Goal: Communication & Community: Connect with others

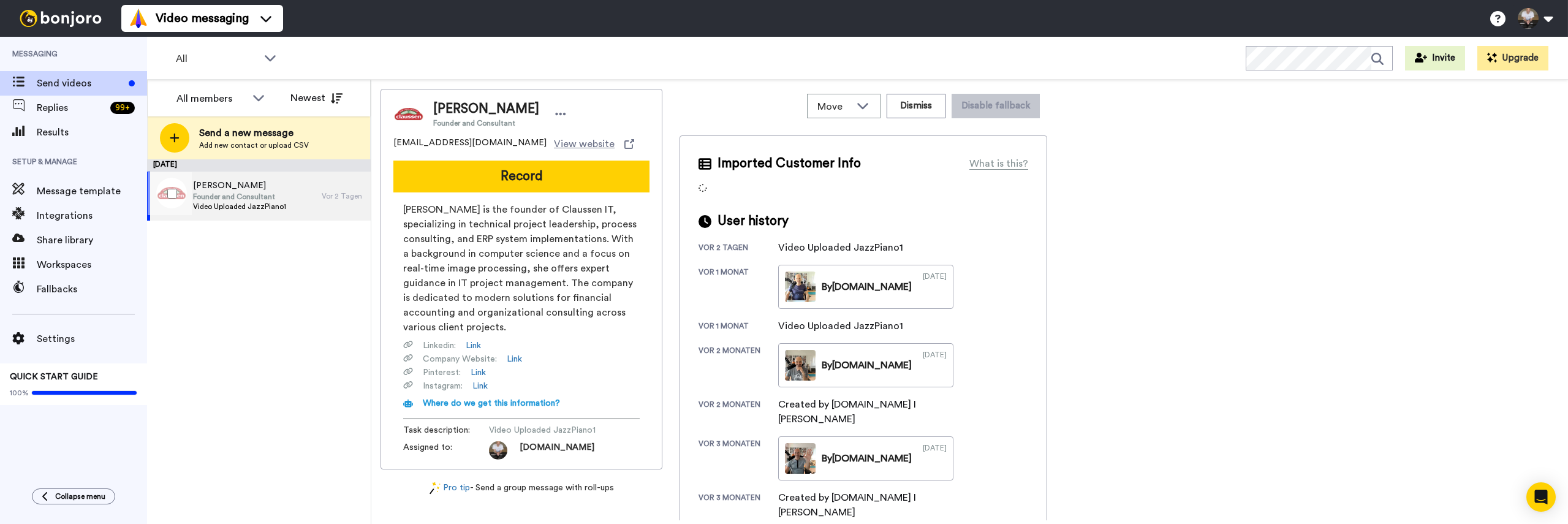
click at [282, 199] on span "Founder and Consultant" at bounding box center [239, 196] width 93 height 10
click at [226, 199] on span "Founder and Consultant" at bounding box center [239, 196] width 93 height 10
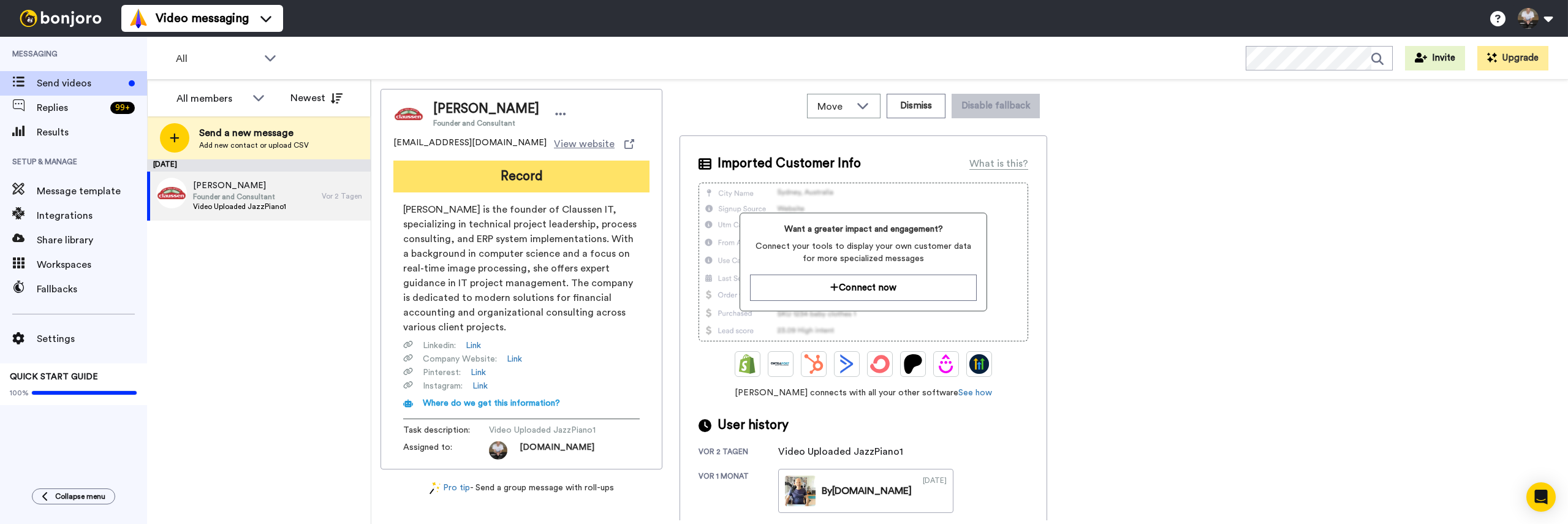
click at [475, 184] on button "Record" at bounding box center [521, 177] width 256 height 31
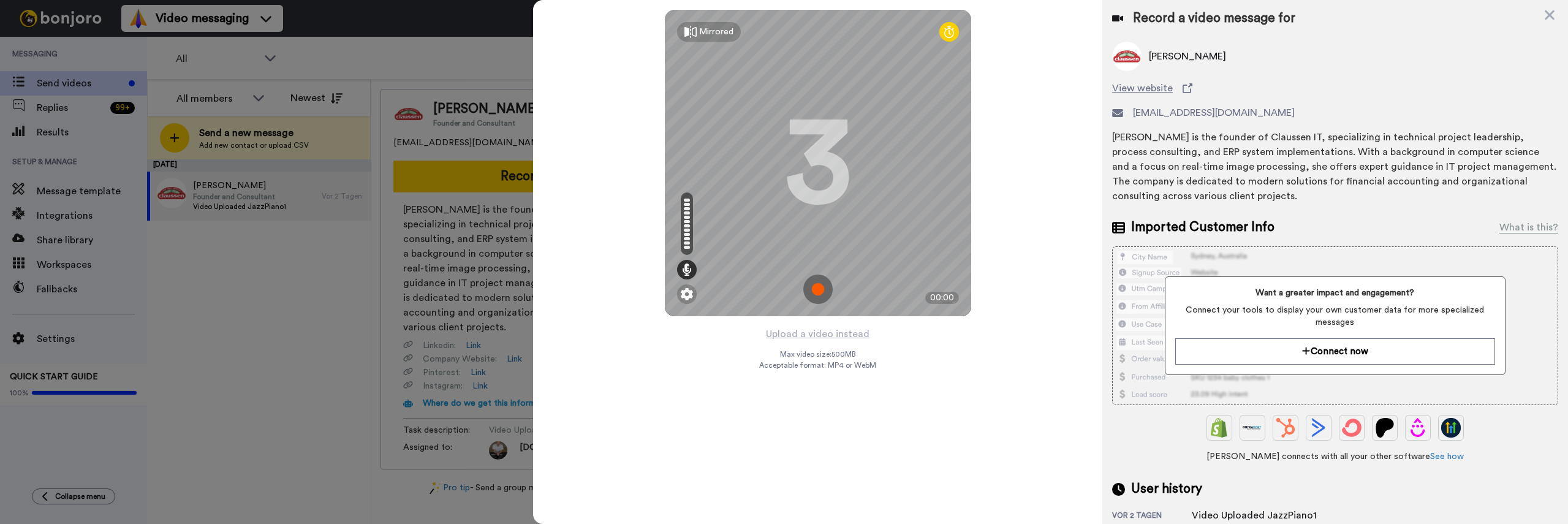
click at [819, 290] on img at bounding box center [818, 289] width 30 height 30
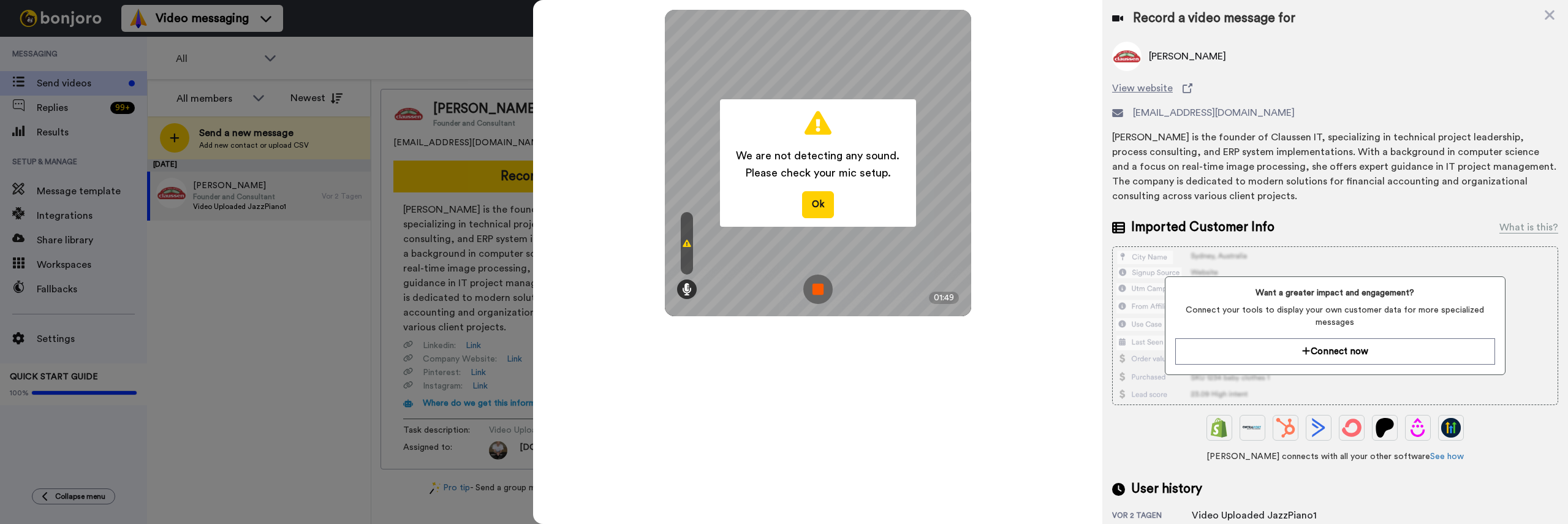
click at [822, 287] on img at bounding box center [818, 289] width 30 height 30
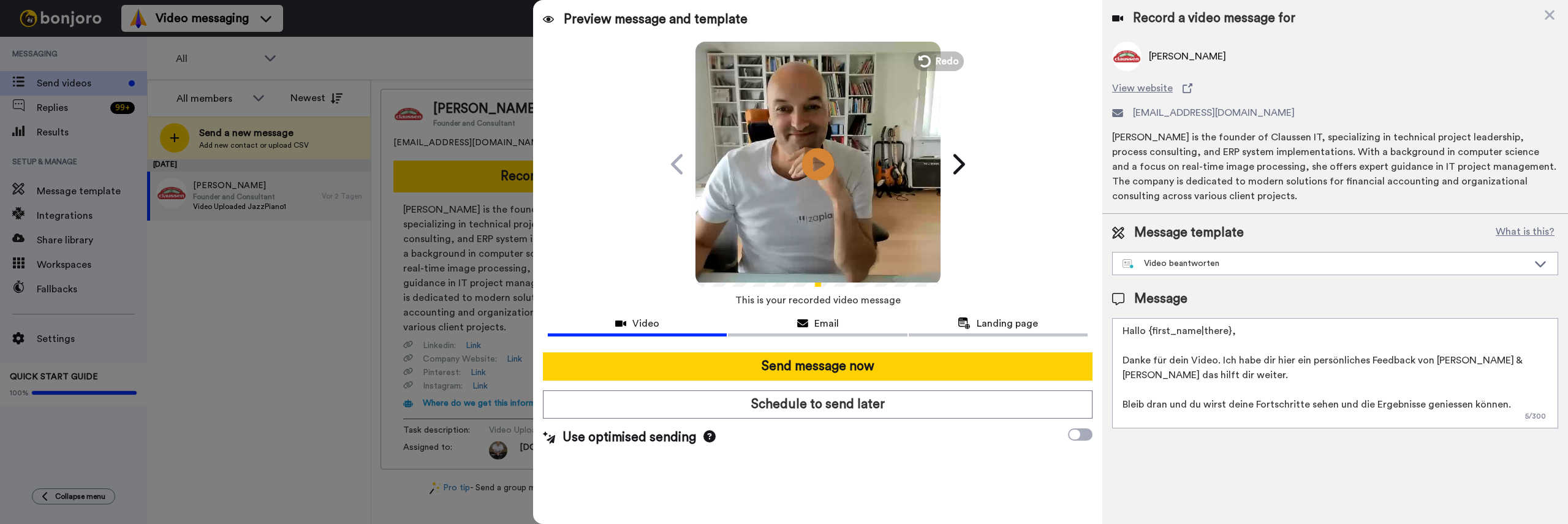
click at [815, 159] on icon "Play/Pause" at bounding box center [817, 164] width 32 height 58
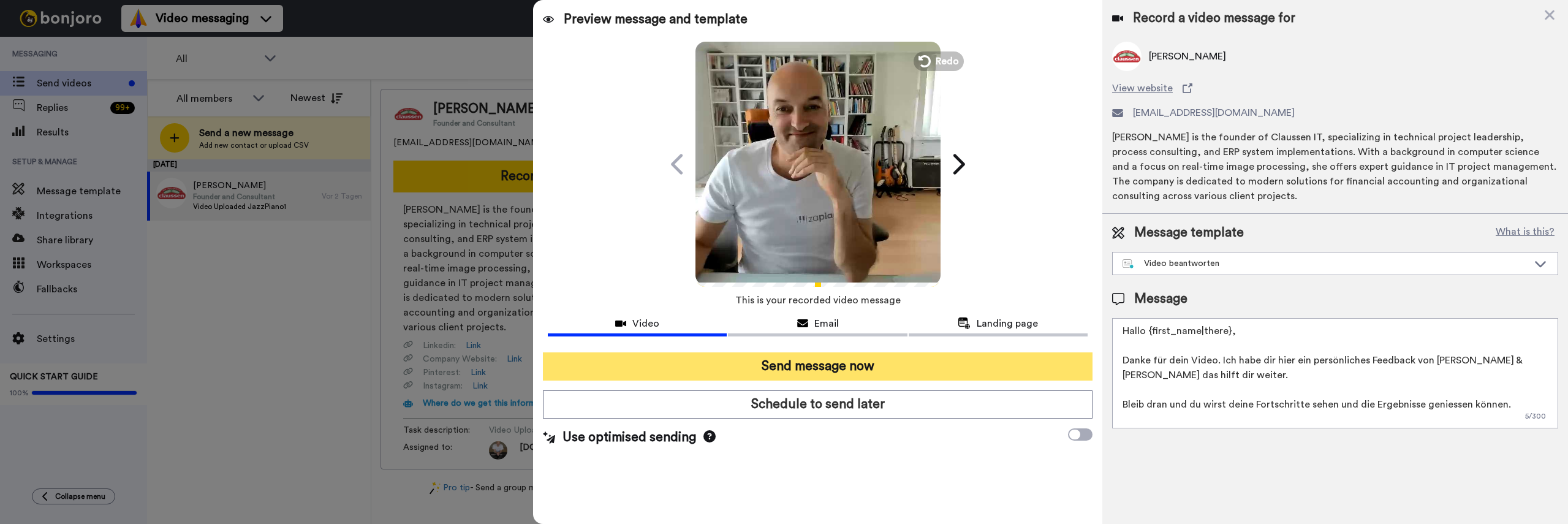
click at [821, 366] on button "Send message now" at bounding box center [817, 366] width 549 height 28
